Goal: Transaction & Acquisition: Purchase product/service

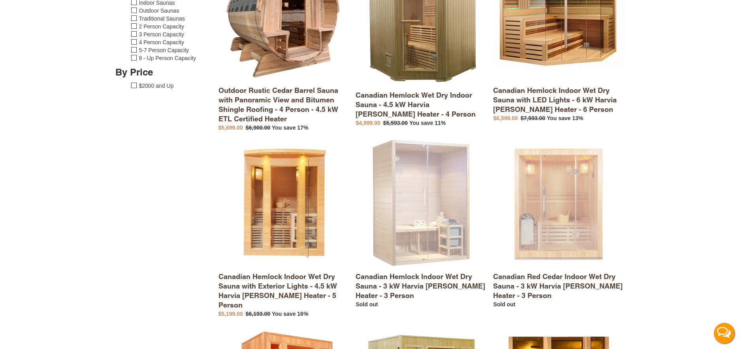
scroll to position [211, 0]
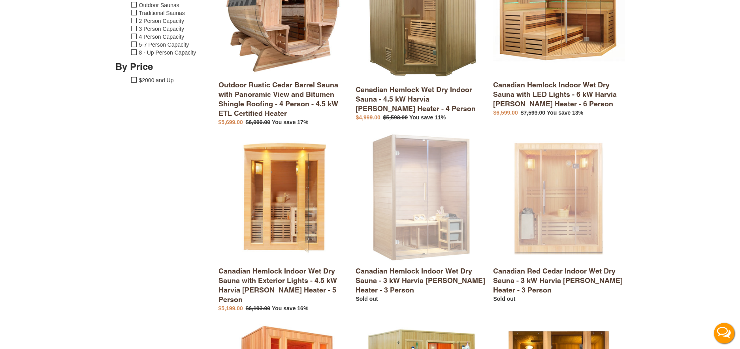
click at [273, 233] on link "Canadian Hemlock Indoor Wet Dry Sauna with Exterior Lights - 4.5 kW Harvia [PER…" at bounding box center [285, 222] width 132 height 180
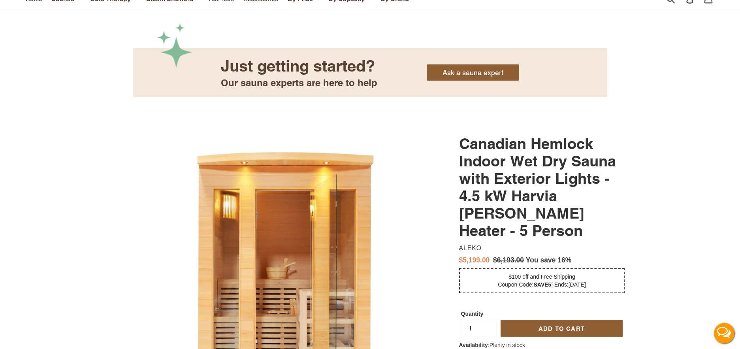
scroll to position [147, 0]
